Goal: Task Accomplishment & Management: Manage account settings

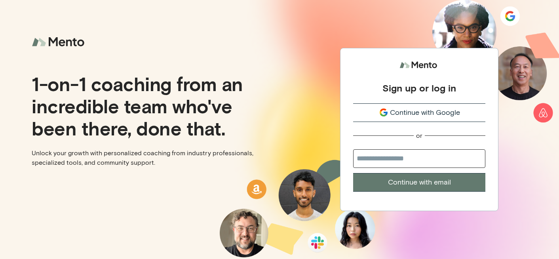
click at [395, 156] on input "email" at bounding box center [419, 158] width 132 height 19
click at [408, 156] on input "email" at bounding box center [419, 158] width 132 height 19
click at [419, 117] on span "Continue with Google" at bounding box center [425, 112] width 70 height 11
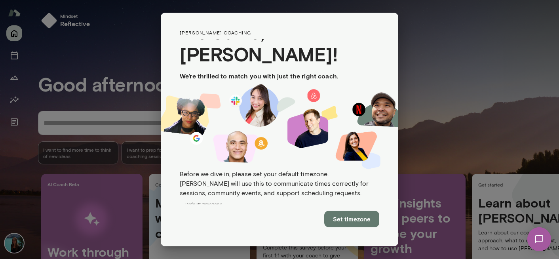
scroll to position [17, 0]
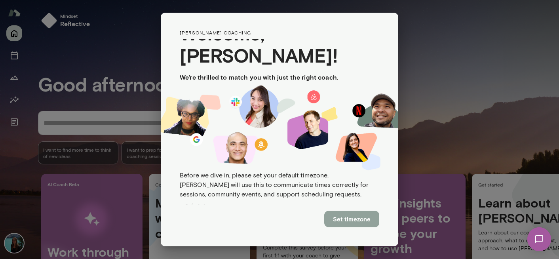
click at [352, 219] on button "Set timezone" at bounding box center [351, 219] width 55 height 17
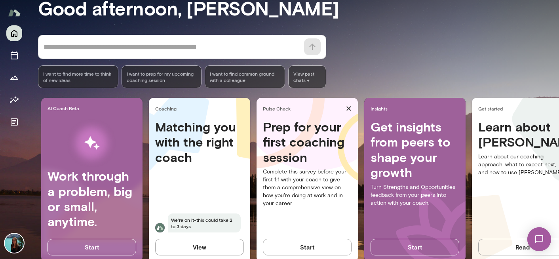
scroll to position [77, 0]
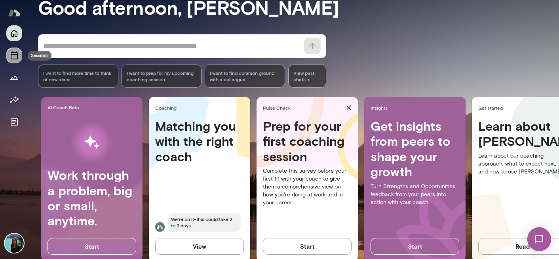
click at [14, 54] on icon "Sessions" at bounding box center [14, 55] width 7 height 8
